Goal: Task Accomplishment & Management: Manage account settings

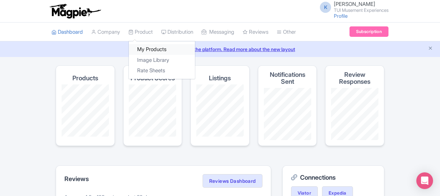
click at [151, 45] on link "My Products" at bounding box center [162, 49] width 66 height 11
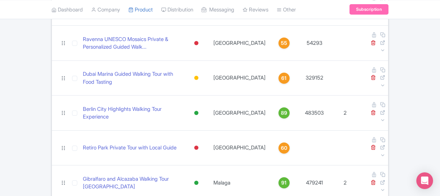
scroll to position [134, 0]
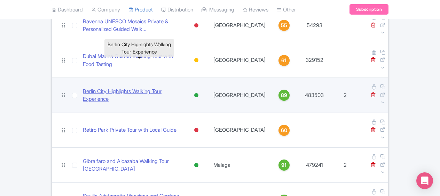
click at [143, 88] on link "Berlin City Highlights Walking Tour Experience" at bounding box center [132, 96] width 98 height 16
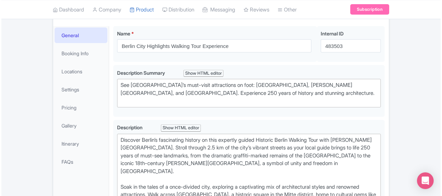
scroll to position [93, 0]
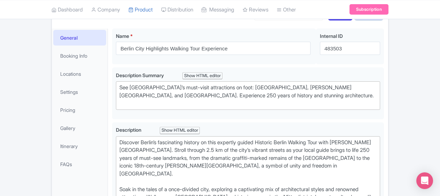
click at [378, 20] on button "Actions" at bounding box center [368, 13] width 27 height 13
click at [340, 77] on link "Create new version" at bounding box center [351, 71] width 66 height 11
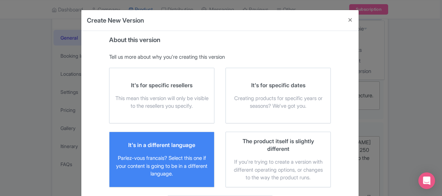
click at [184, 154] on div "It's in a different language Parlez-vous francais? Select this one if your cont…" at bounding box center [162, 159] width 94 height 37
click at [0, 0] on input "It's in a different language Parlez-vous francais? Select this one if your cont…" at bounding box center [0, 0] width 0 height 0
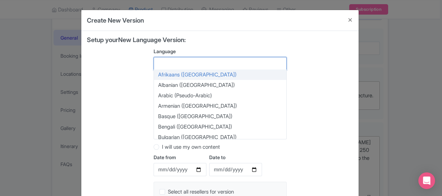
click at [216, 59] on div at bounding box center [220, 63] width 133 height 13
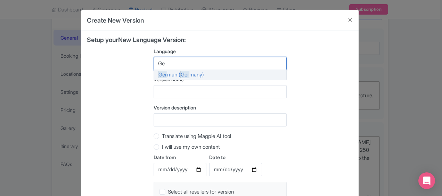
type input "G"
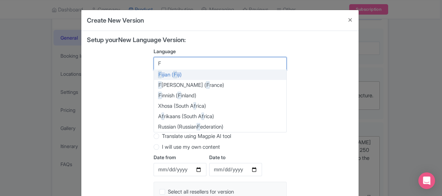
scroll to position [0, 0]
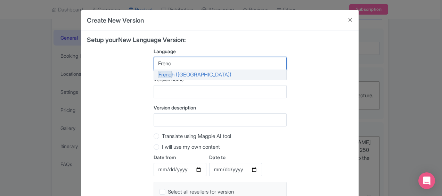
type input "French"
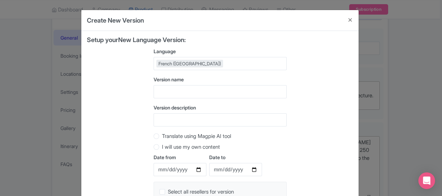
click at [319, 74] on div "Setup your New Language Version: Language French (France) French (France) Afrik…" at bounding box center [220, 139] width 266 height 205
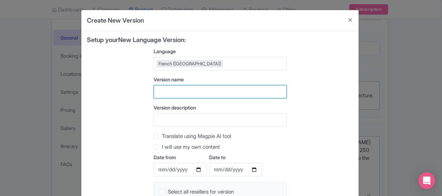
click at [256, 88] on input "text" at bounding box center [220, 91] width 133 height 13
type input "Test Version - FR Berlin"
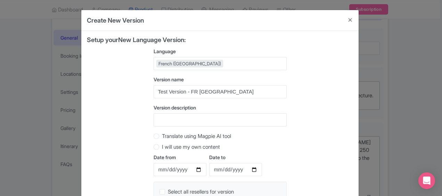
click at [330, 98] on div "Setup your New Language Version: Language French (France) French (France) Afrik…" at bounding box center [220, 139] width 266 height 205
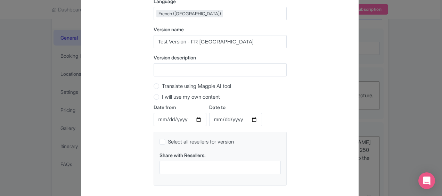
scroll to position [50, 0]
click at [162, 85] on label "Translate using Magpie AI tool" at bounding box center [196, 86] width 69 height 8
click at [162, 85] on input "Translate using Magpie AI tool" at bounding box center [165, 85] width 7 height 7
radio input "true"
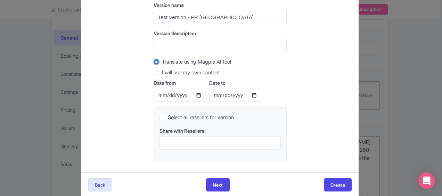
scroll to position [85, 0]
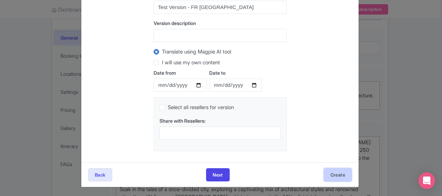
click at [336, 173] on button "Create" at bounding box center [338, 174] width 28 height 13
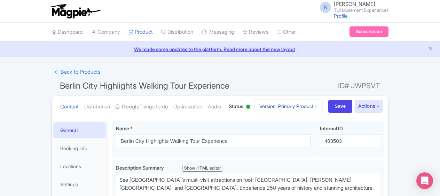
click at [314, 109] on icon at bounding box center [315, 106] width 3 height 5
click at [271, 171] on link "French" at bounding box center [294, 165] width 66 height 11
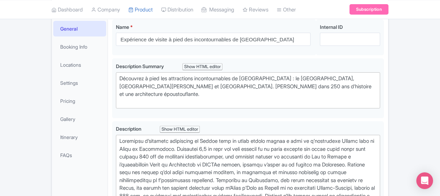
scroll to position [118, 0]
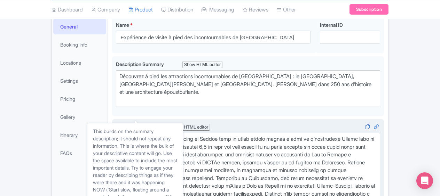
click at [150, 125] on icon at bounding box center [148, 127] width 5 height 5
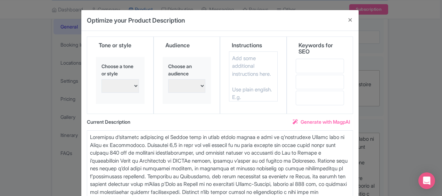
click at [137, 83] on select "persuasive, informative, and engaging Excited and enthusiastic Confident and as…" at bounding box center [121, 86] width 38 height 14
click at [142, 103] on div "Choose a tone or style persuasive, informative, and engaging Excited and enthus…" at bounding box center [120, 84] width 49 height 55
click at [201, 85] on select "Families with young children Confident and assertive Adventure seekers and thri…" at bounding box center [187, 86] width 38 height 14
click at [259, 34] on div "Title Expérience de visite à pied des incontournables de Berlin Description Des…" at bounding box center [220, 131] width 278 height 200
click at [351, 19] on button "Close" at bounding box center [350, 20] width 17 height 20
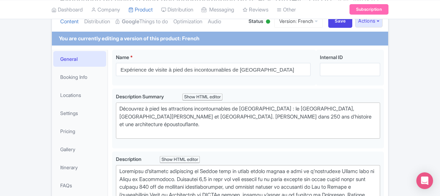
scroll to position [84, 0]
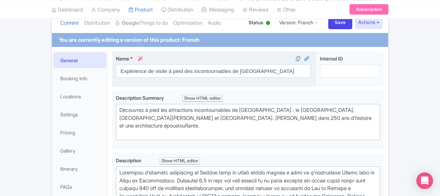
click at [141, 57] on icon at bounding box center [140, 58] width 5 height 5
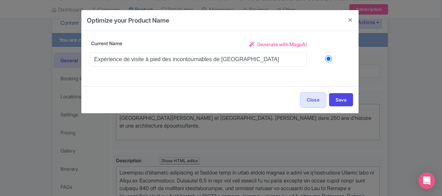
click at [294, 45] on span "Generate with MagpAI" at bounding box center [282, 44] width 50 height 7
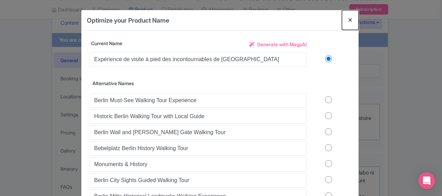
click at [350, 21] on button "Close" at bounding box center [350, 20] width 17 height 20
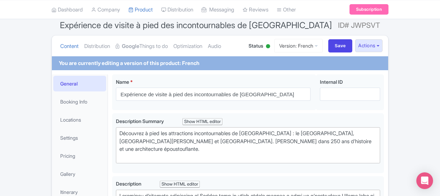
scroll to position [59, 0]
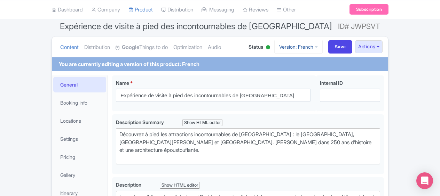
click at [314, 48] on icon at bounding box center [315, 47] width 3 height 5
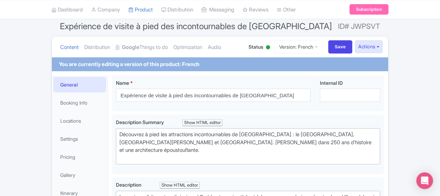
drag, startPoint x: 439, startPoint y: 23, endPoint x: 441, endPoint y: 35, distance: 12.6
click at [439, 35] on html "K Kirsty Prynn TUI Musement Experiences Profile Users Settings Sign out Dashboa…" at bounding box center [220, 39] width 440 height 196
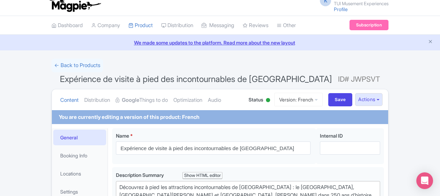
scroll to position [0, 0]
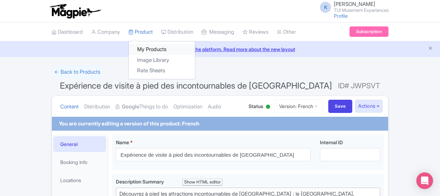
click at [150, 48] on link "My Products" at bounding box center [162, 49] width 66 height 11
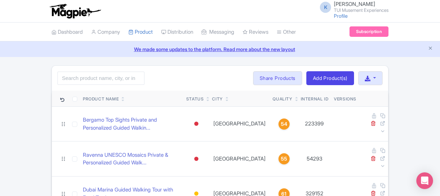
click at [295, 101] on icon at bounding box center [296, 100] width 3 height 4
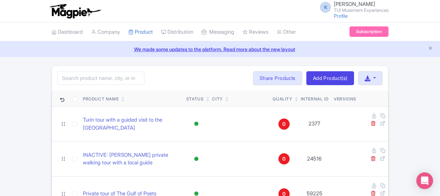
click at [295, 97] on link at bounding box center [296, 100] width 3 height 6
click at [295, 101] on icon at bounding box center [296, 100] width 3 height 4
click at [295, 98] on icon at bounding box center [296, 100] width 3 height 4
click at [295, 97] on link at bounding box center [296, 100] width 3 height 6
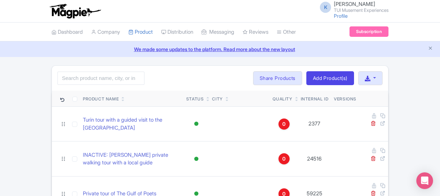
click at [295, 97] on link at bounding box center [296, 100] width 3 height 6
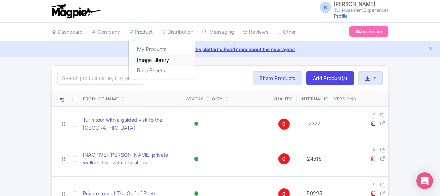
click at [157, 61] on link "Image Library" at bounding box center [162, 60] width 66 height 11
